Goal: Information Seeking & Learning: Learn about a topic

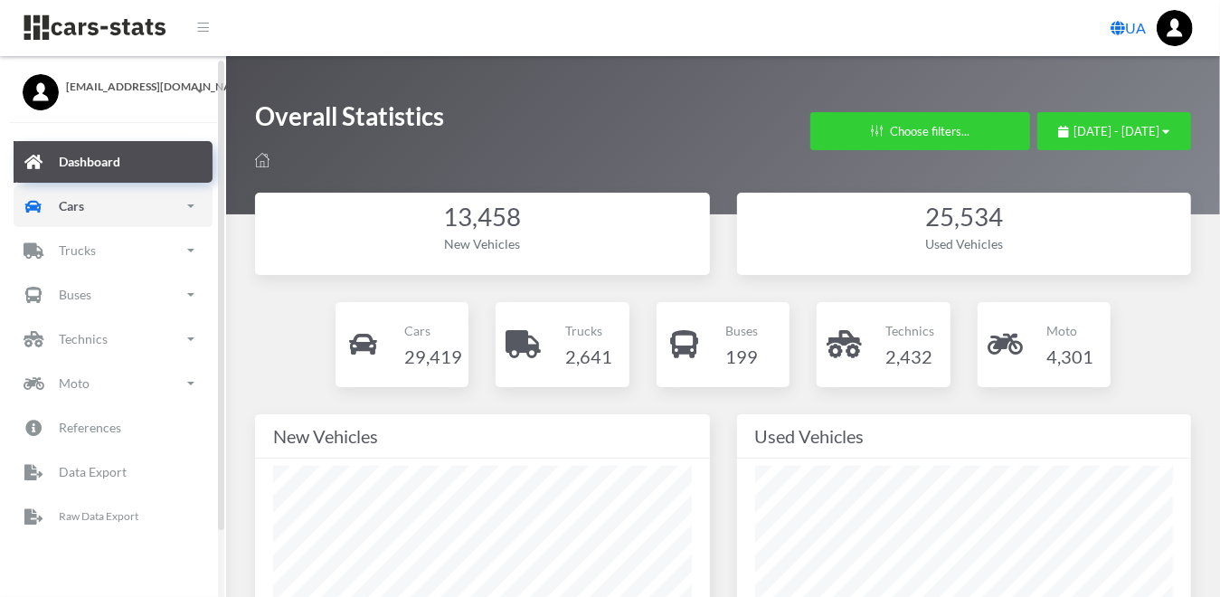
click at [79, 213] on p "Cars" at bounding box center [71, 205] width 25 height 23
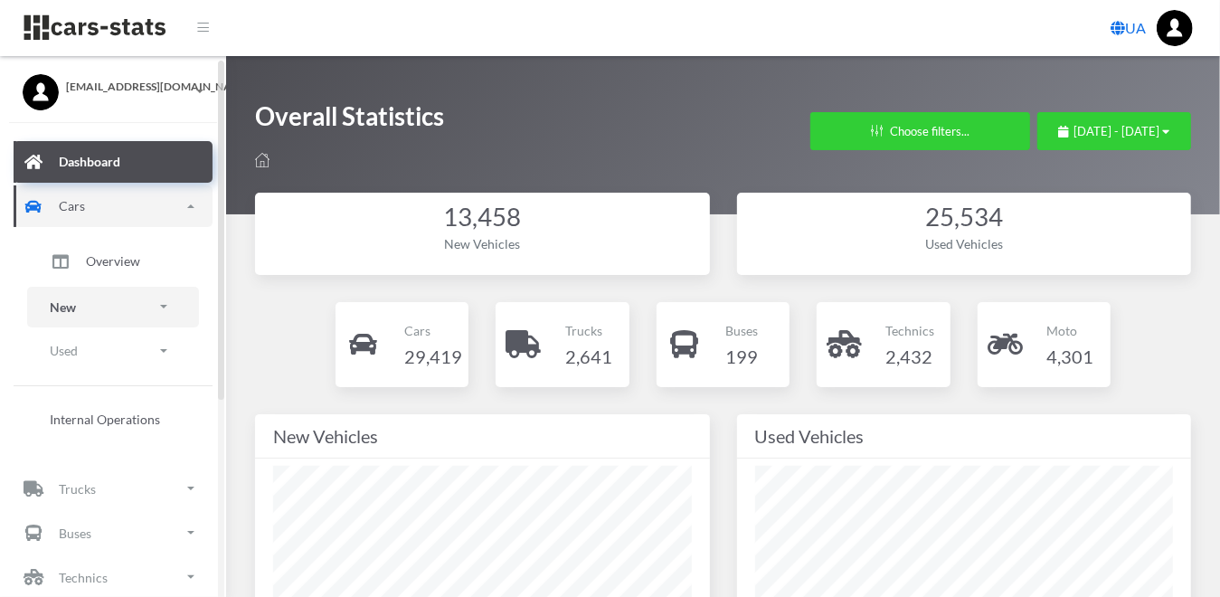
click at [78, 304] on link "New" at bounding box center [113, 307] width 172 height 41
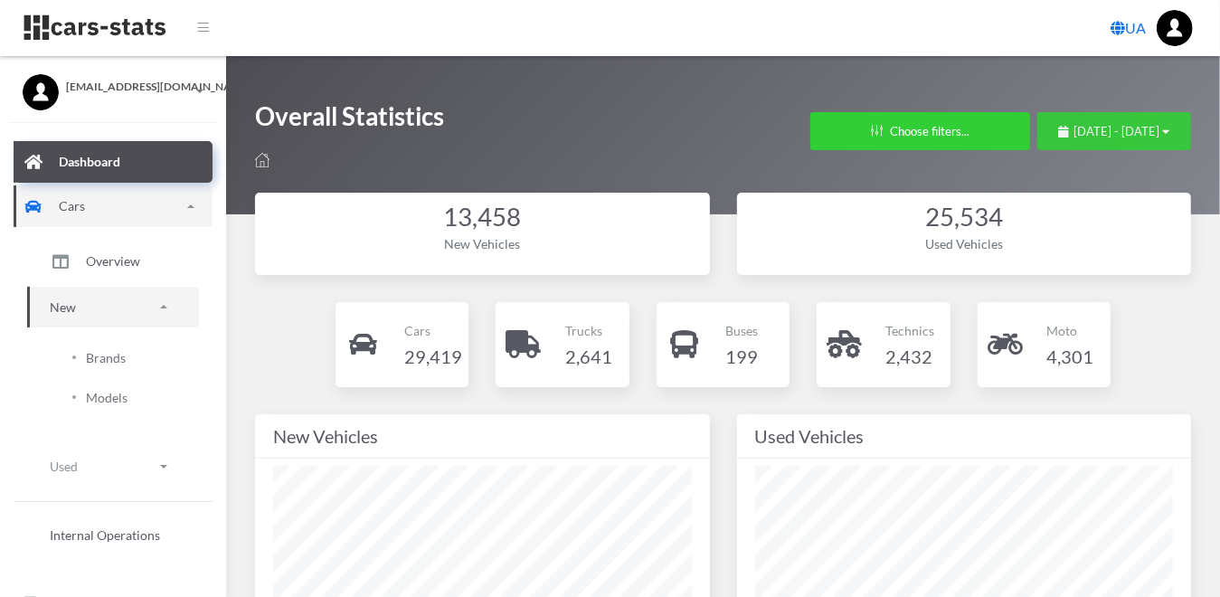
click at [1166, 135] on icon "button" at bounding box center [1166, 132] width 7 height 12
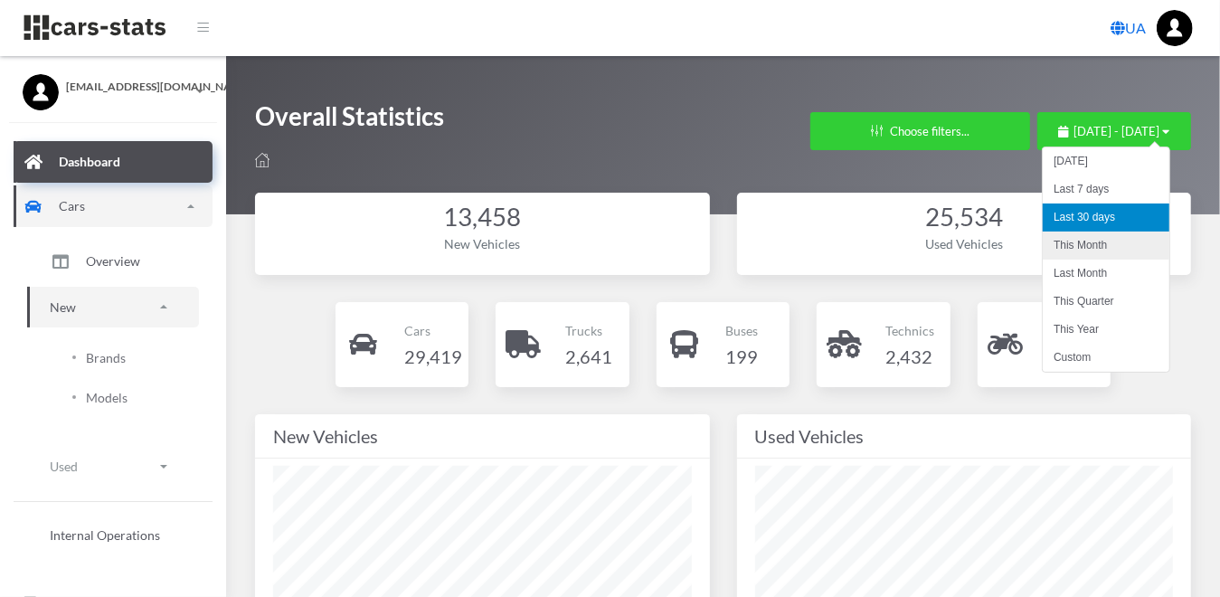
click at [1097, 249] on li "This Month" at bounding box center [1106, 246] width 127 height 28
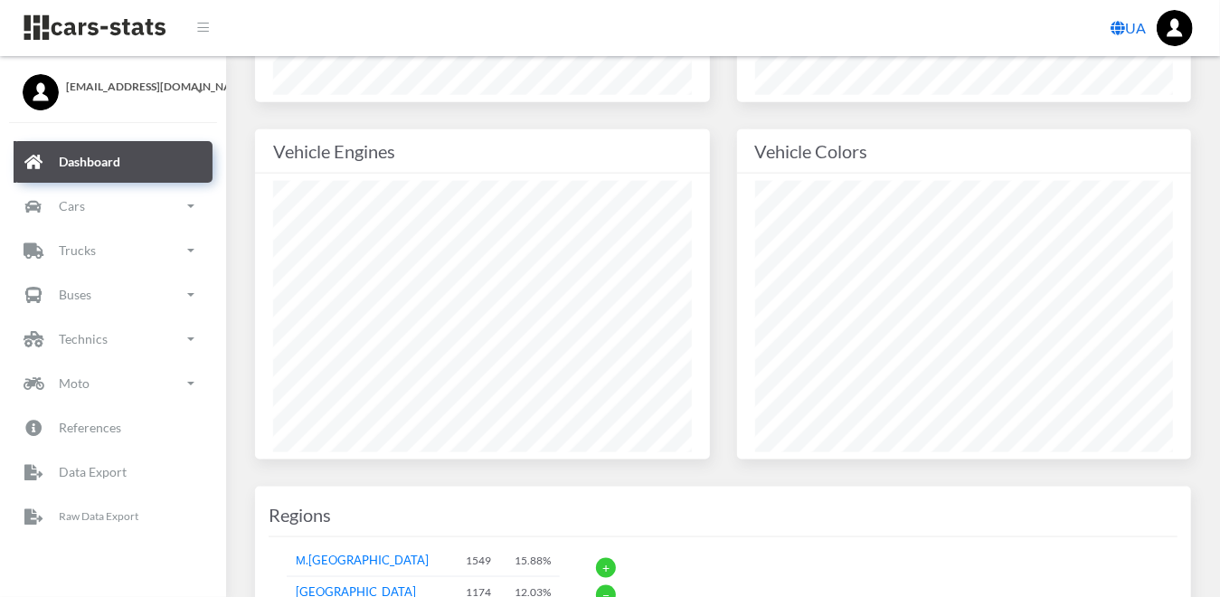
scroll to position [1718, 0]
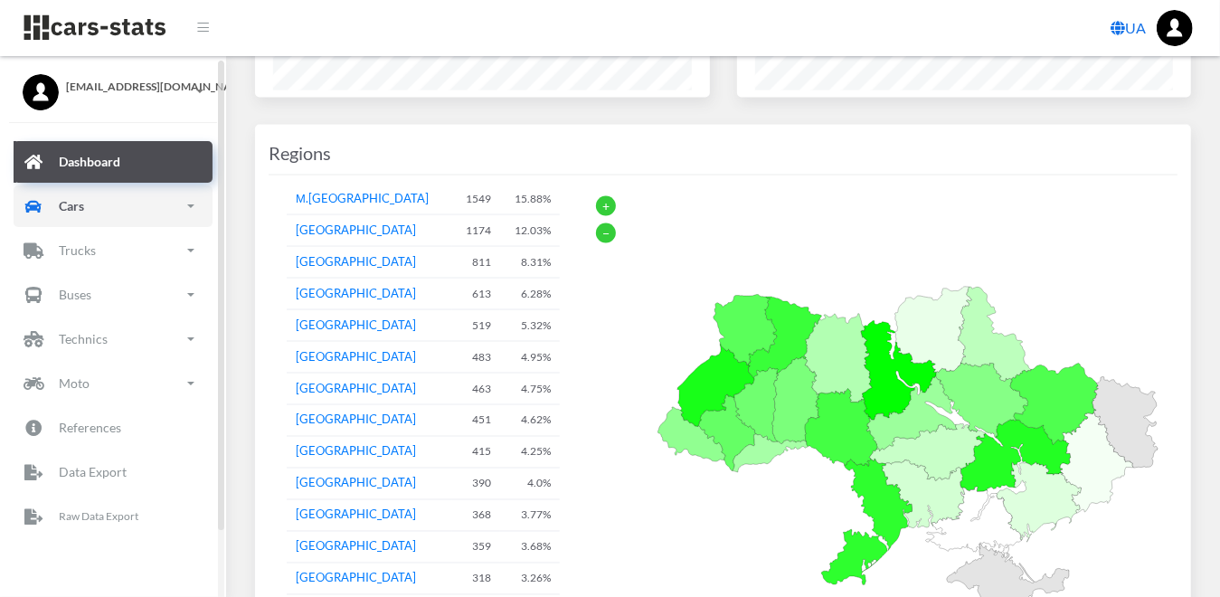
click at [70, 215] on p "Cars" at bounding box center [71, 205] width 25 height 23
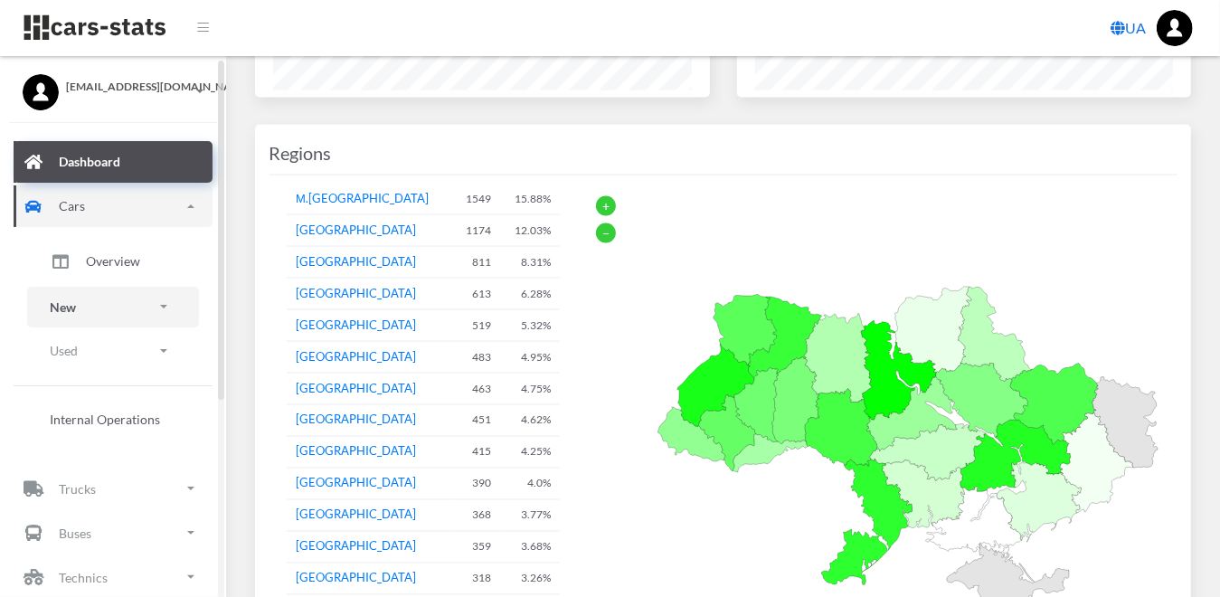
click at [53, 307] on p "New" at bounding box center [63, 307] width 26 height 23
click at [103, 361] on span "Brands" at bounding box center [106, 357] width 40 height 19
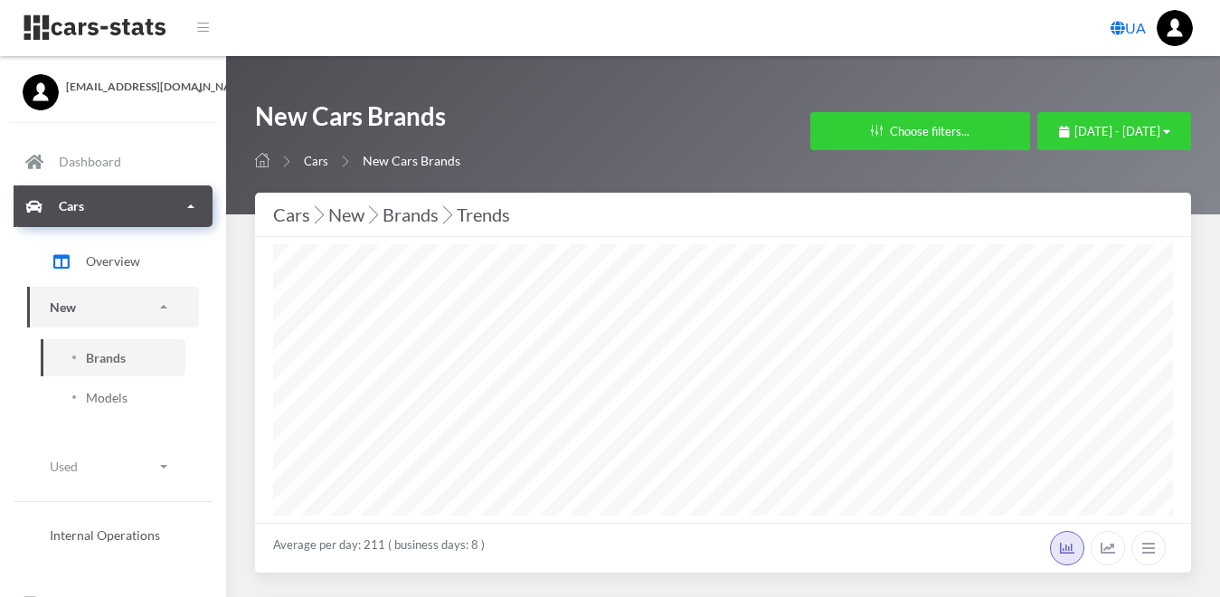
select select "25"
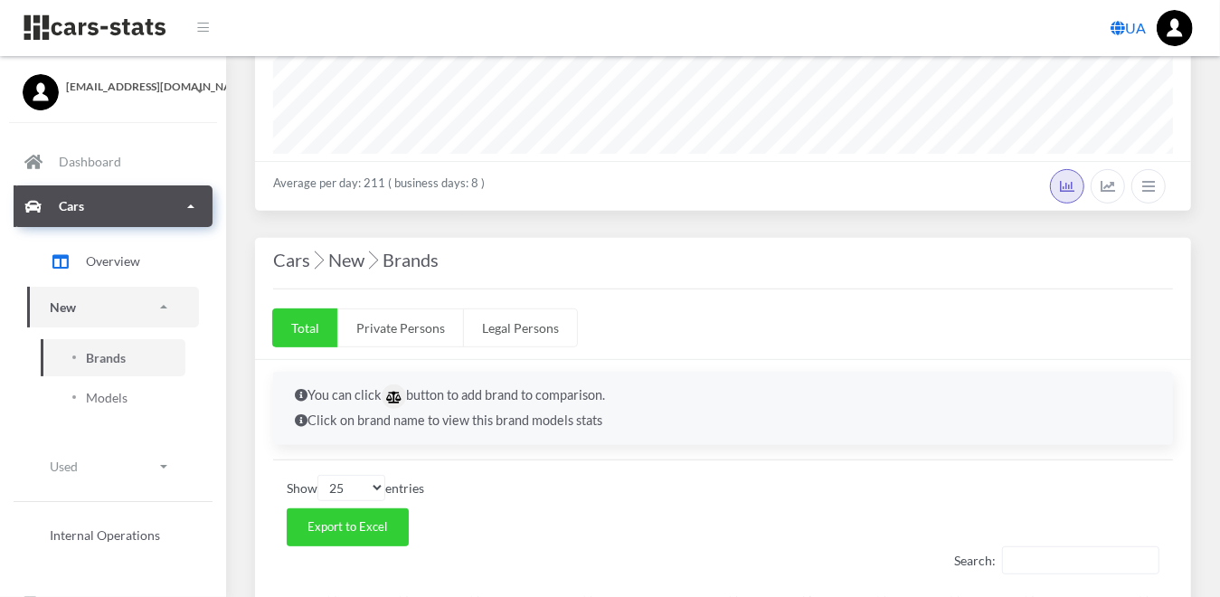
scroll to position [723, 0]
